Goal: Navigation & Orientation: Find specific page/section

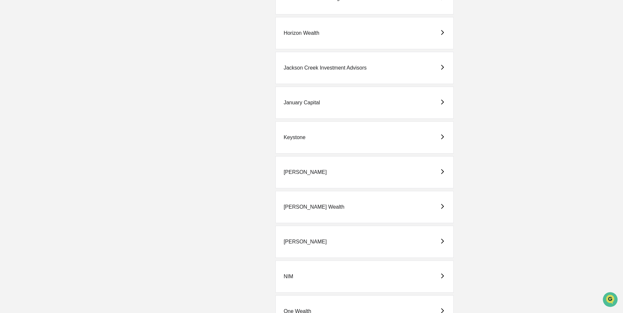
click at [293, 242] on div "[PERSON_NAME]" at bounding box center [305, 242] width 43 height 6
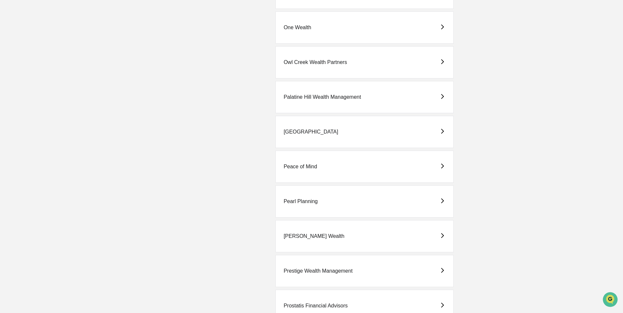
scroll to position [1147, 0]
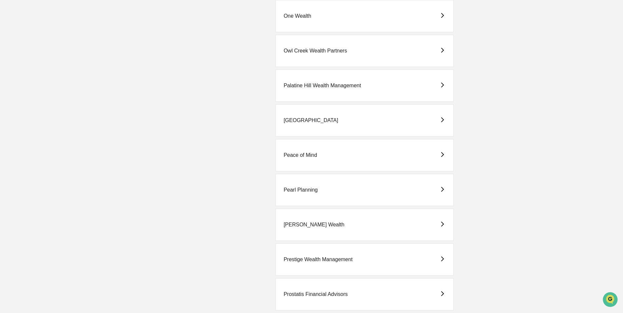
click at [308, 189] on div "Pearl Planning" at bounding box center [301, 190] width 34 height 6
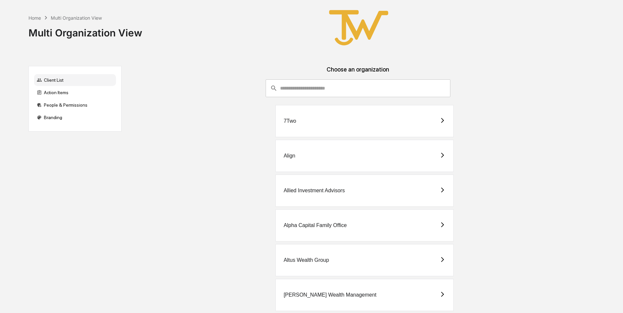
click at [315, 159] on div "Align" at bounding box center [365, 156] width 178 height 32
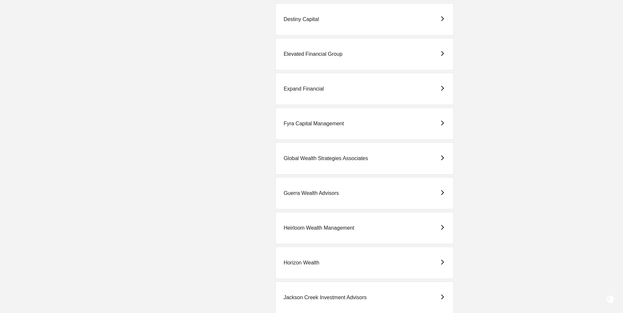
scroll to position [819, 0]
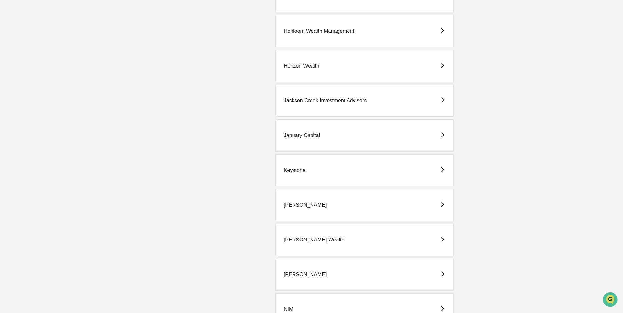
click at [311, 237] on div "[PERSON_NAME] Wealth" at bounding box center [314, 240] width 61 height 6
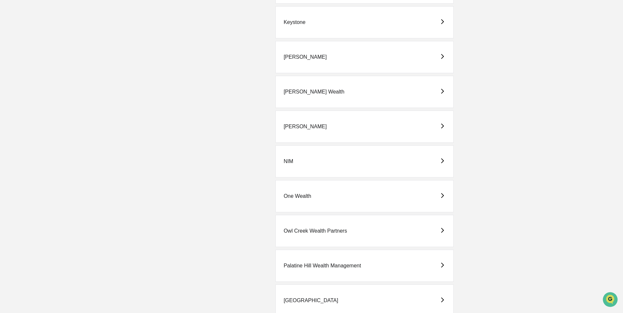
scroll to position [983, 0]
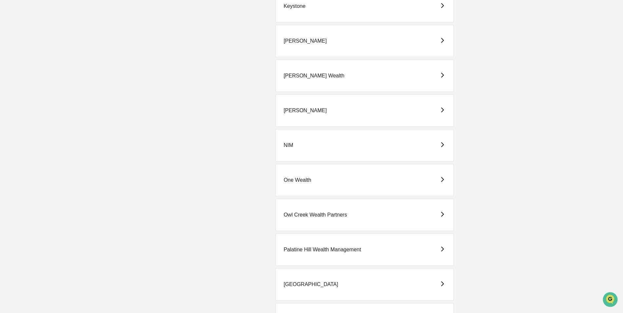
click at [302, 112] on div "[PERSON_NAME]" at bounding box center [365, 110] width 178 height 32
